Goal: Entertainment & Leisure: Consume media (video, audio)

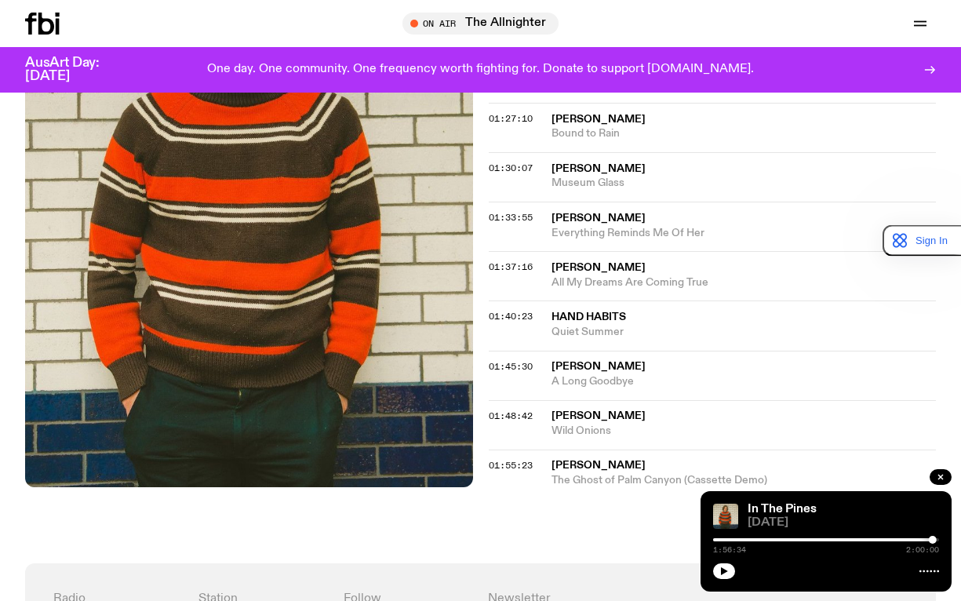
scroll to position [1714, 0]
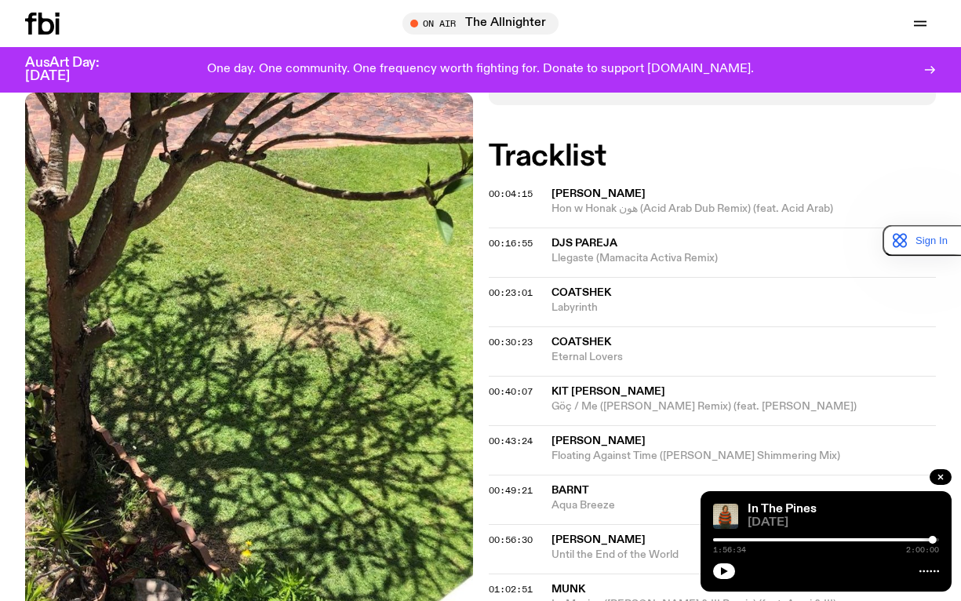
scroll to position [384, 0]
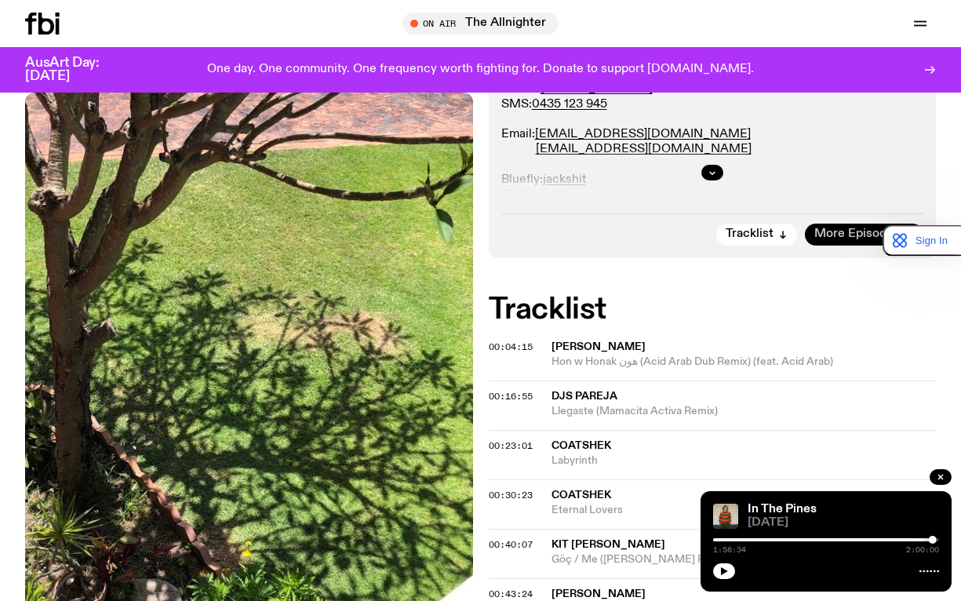
click at [842, 234] on span "More Episodes" at bounding box center [856, 234] width 85 height 12
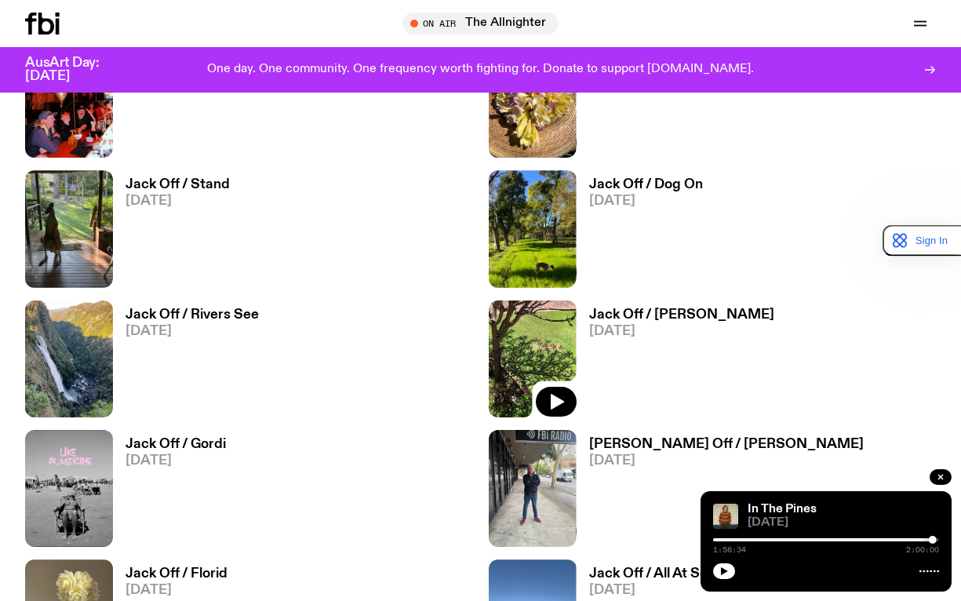
scroll to position [1168, 0]
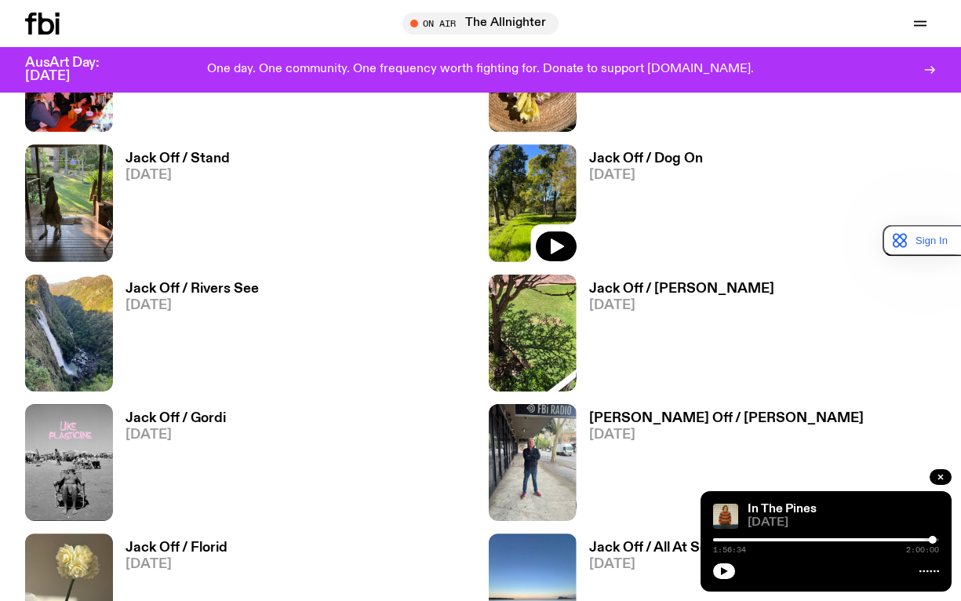
click at [533, 168] on img at bounding box center [533, 202] width 88 height 117
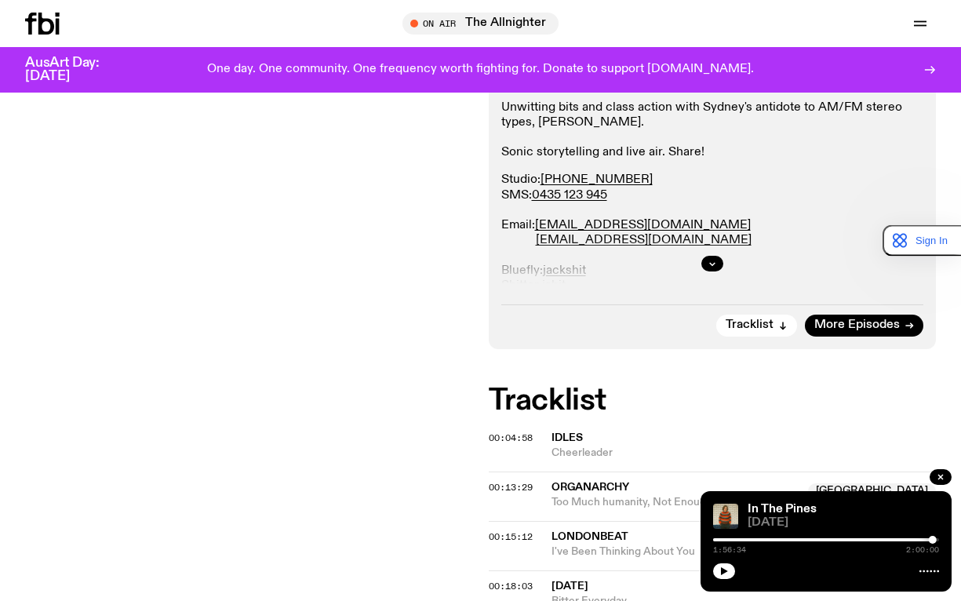
scroll to position [384, 0]
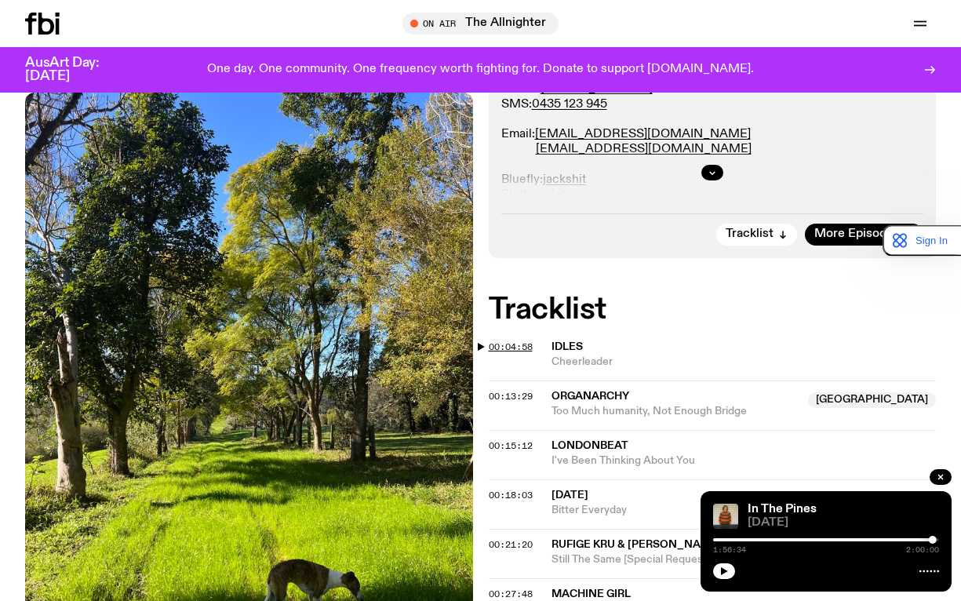
click at [518, 344] on span "00:04:58" at bounding box center [511, 346] width 44 height 13
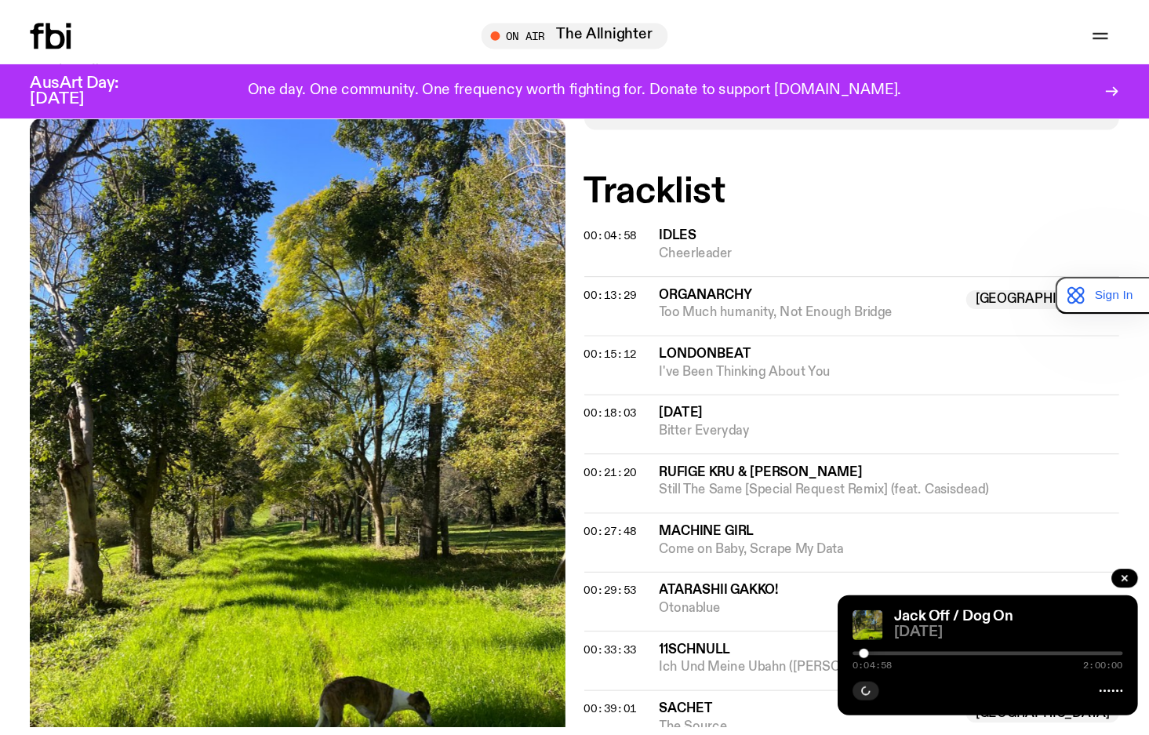
scroll to position [776, 0]
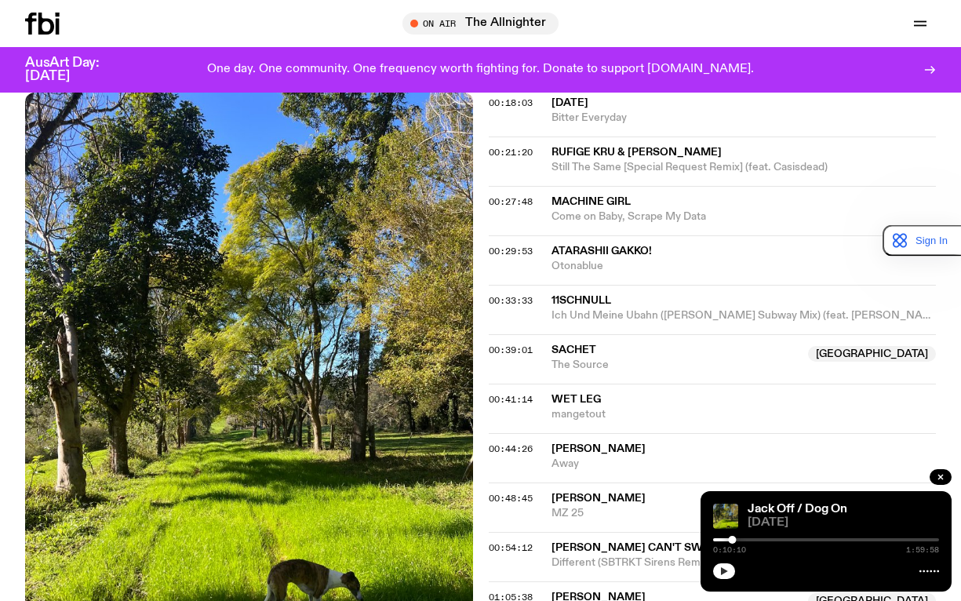
click at [727, 573] on icon "button" at bounding box center [723, 570] width 9 height 9
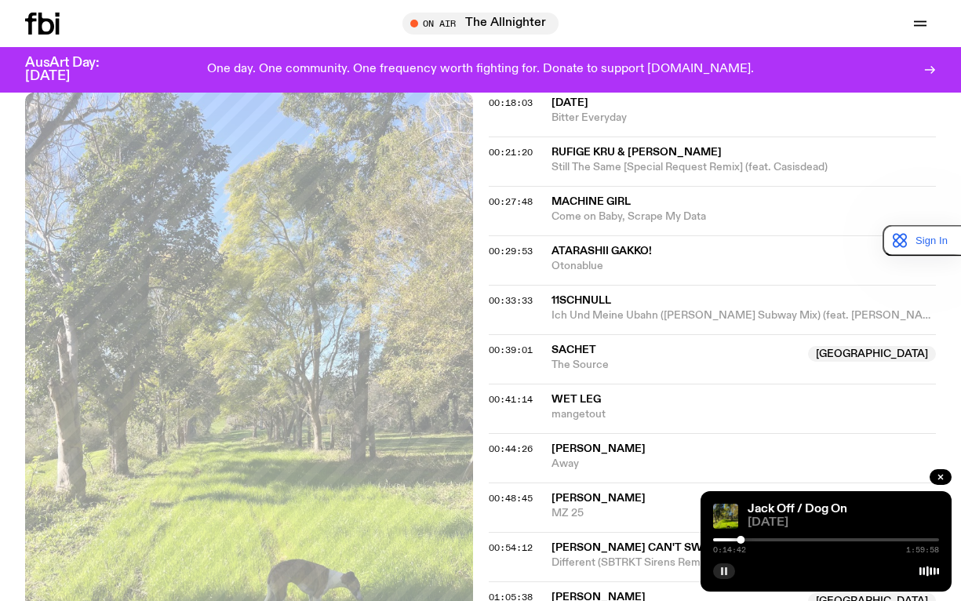
click at [732, 540] on div at bounding box center [627, 539] width 226 height 3
click at [722, 26] on div "On Air The Allnighter Tune in live Support Us" at bounding box center [750, 24] width 371 height 22
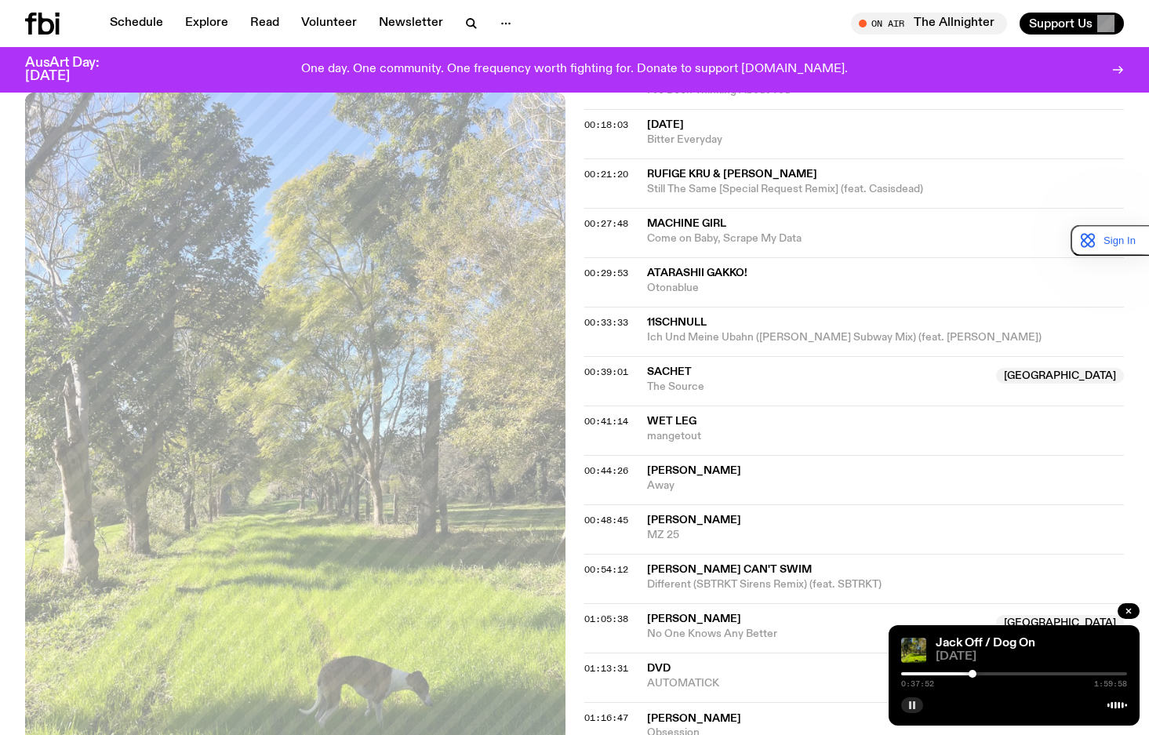
drag, startPoint x: 914, startPoint y: 703, endPoint x: 904, endPoint y: 702, distance: 9.4
click at [914, 600] on rect "button" at bounding box center [914, 705] width 2 height 8
